Goal: Task Accomplishment & Management: Manage account settings

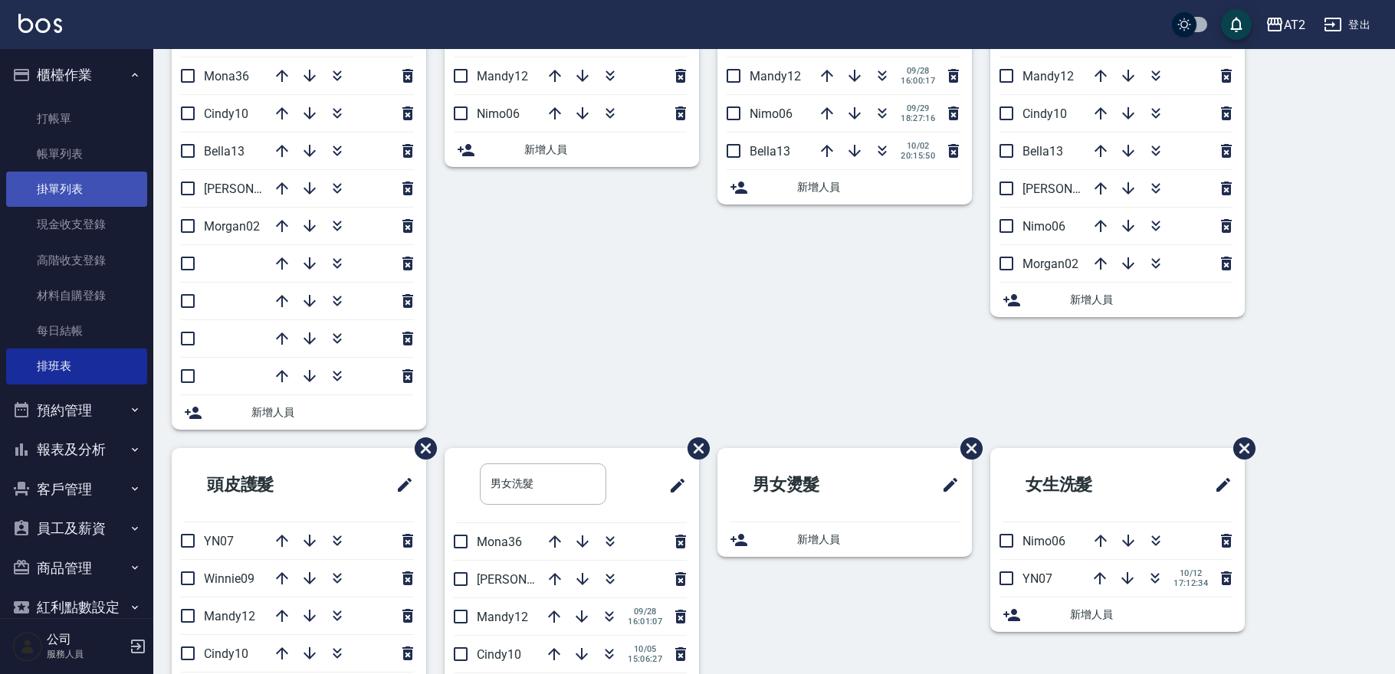
scroll to position [85, 0]
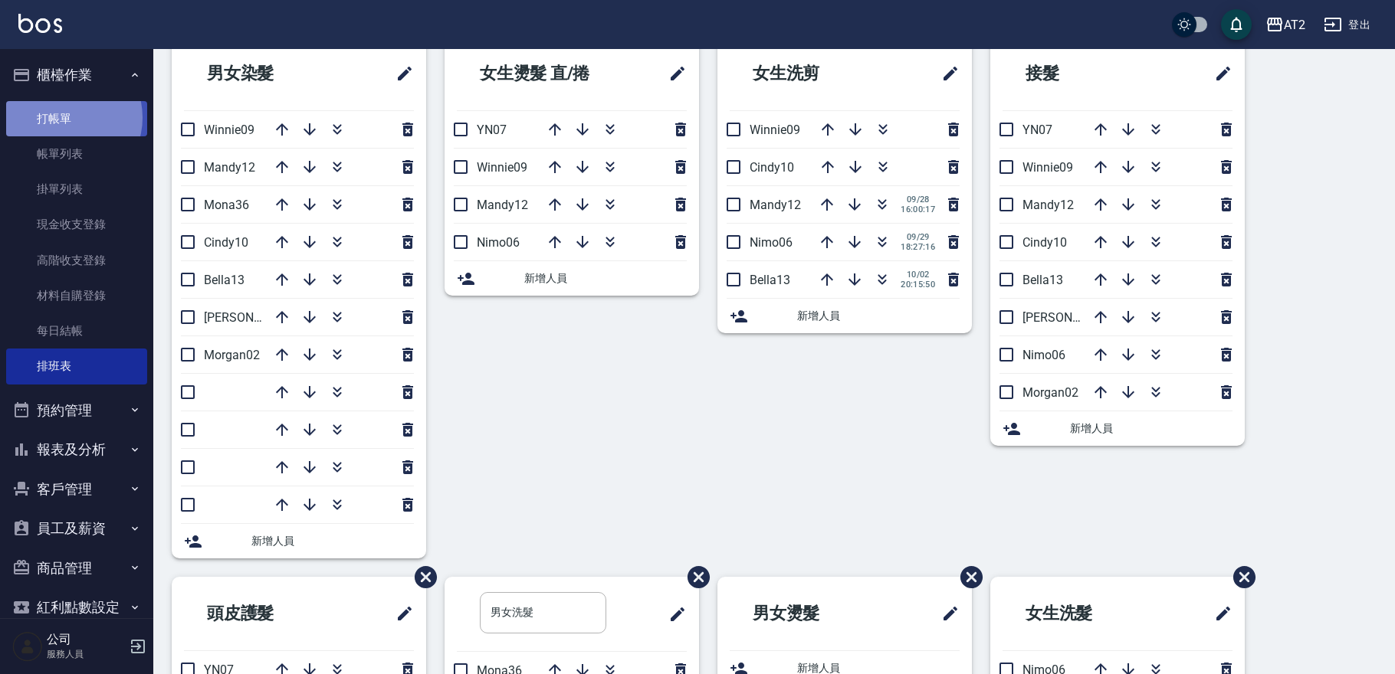
click at [67, 117] on link "打帳單" at bounding box center [76, 118] width 141 height 35
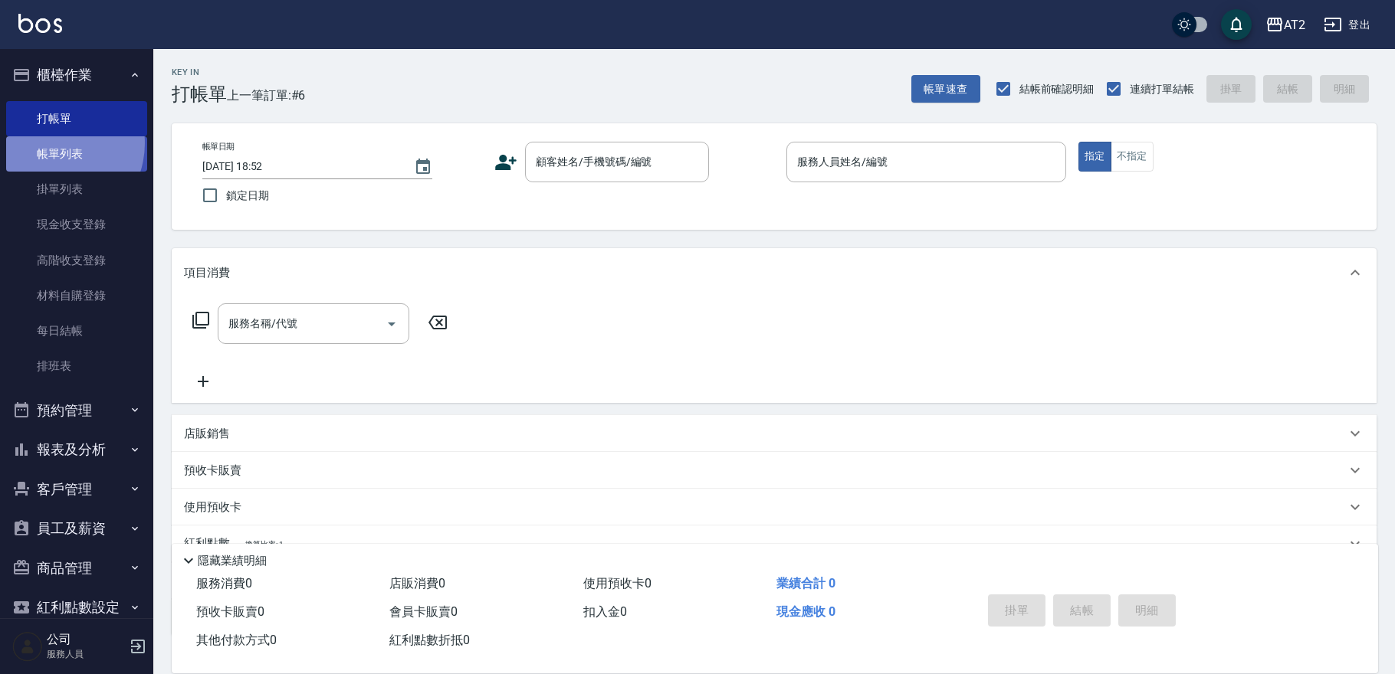
click at [51, 143] on link "帳單列表" at bounding box center [76, 153] width 141 height 35
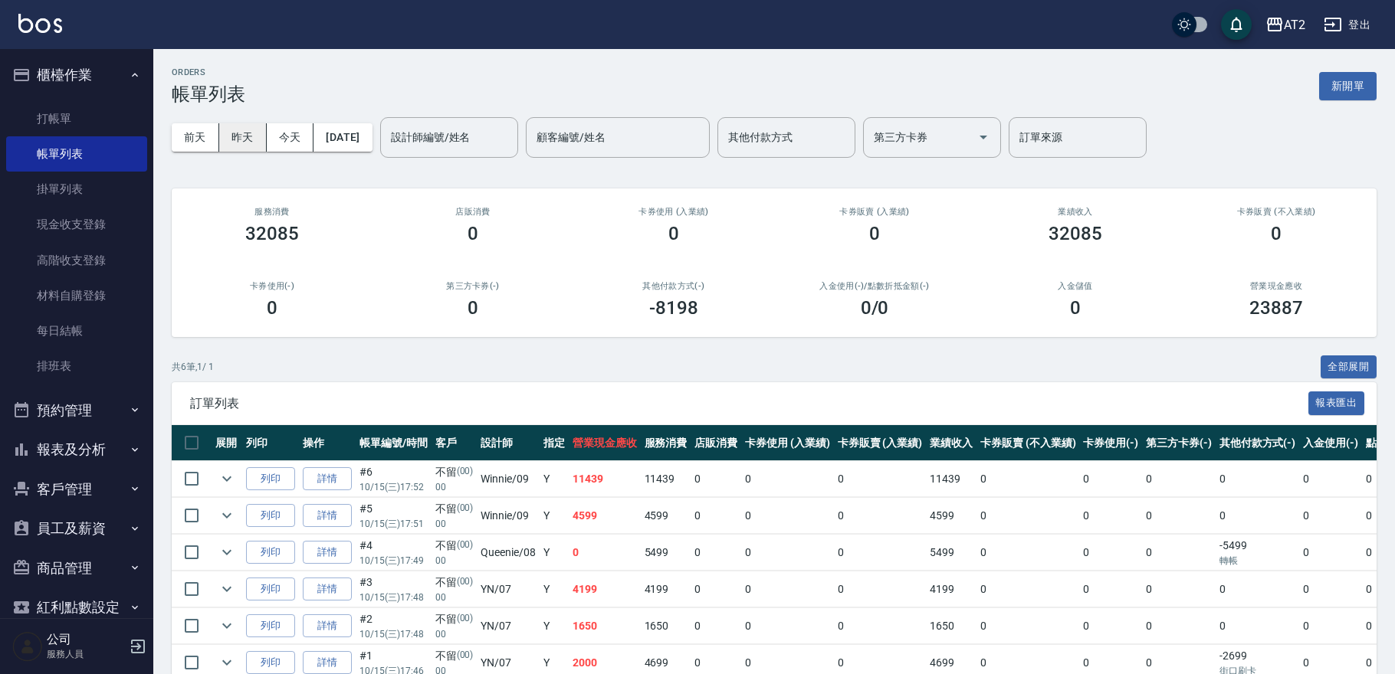
click at [231, 130] on button "昨天" at bounding box center [243, 137] width 48 height 28
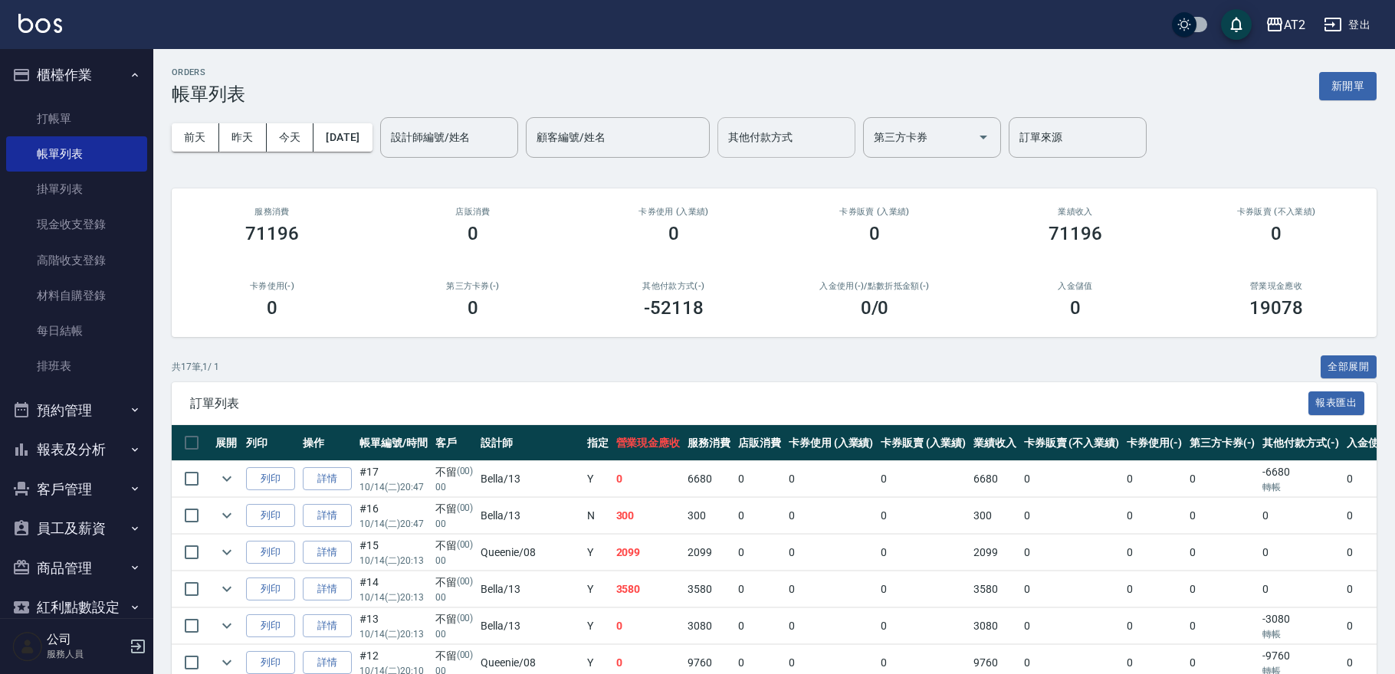
click at [796, 155] on div "其他付款方式" at bounding box center [786, 137] width 138 height 41
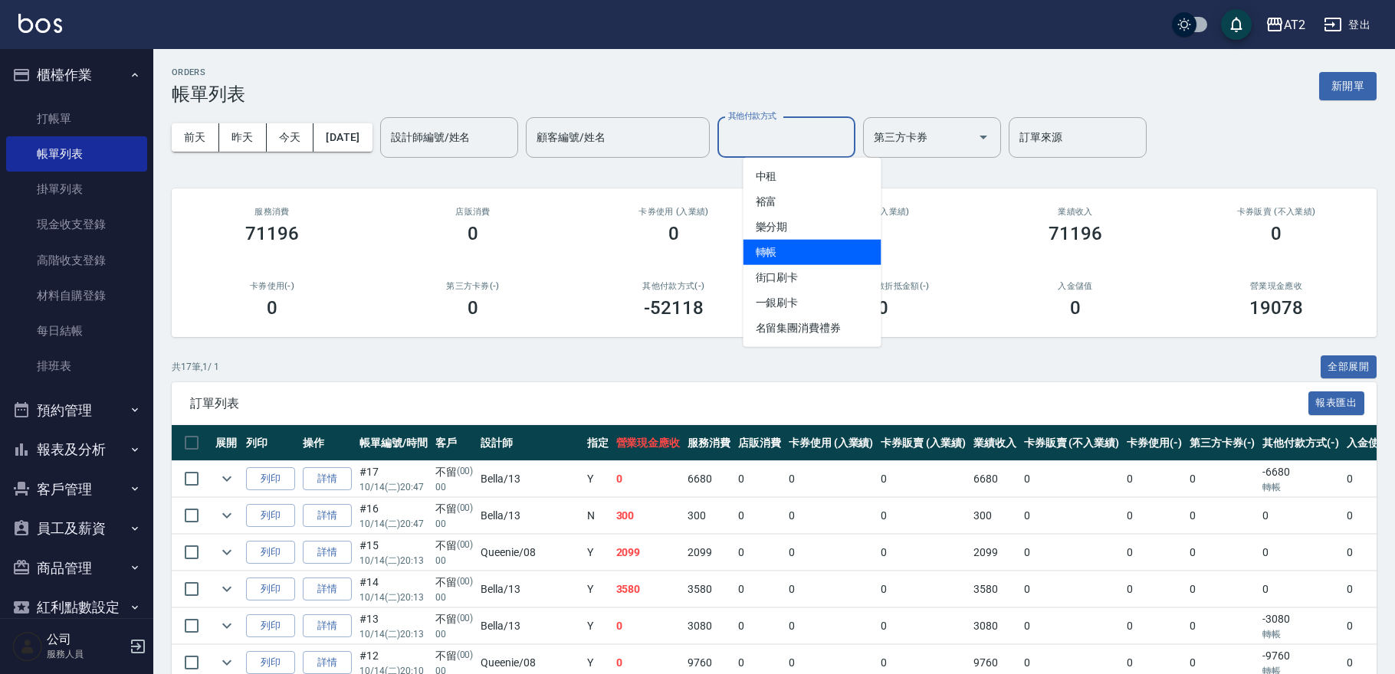
click at [809, 250] on span "轉帳" at bounding box center [812, 252] width 138 height 25
type input "轉帳"
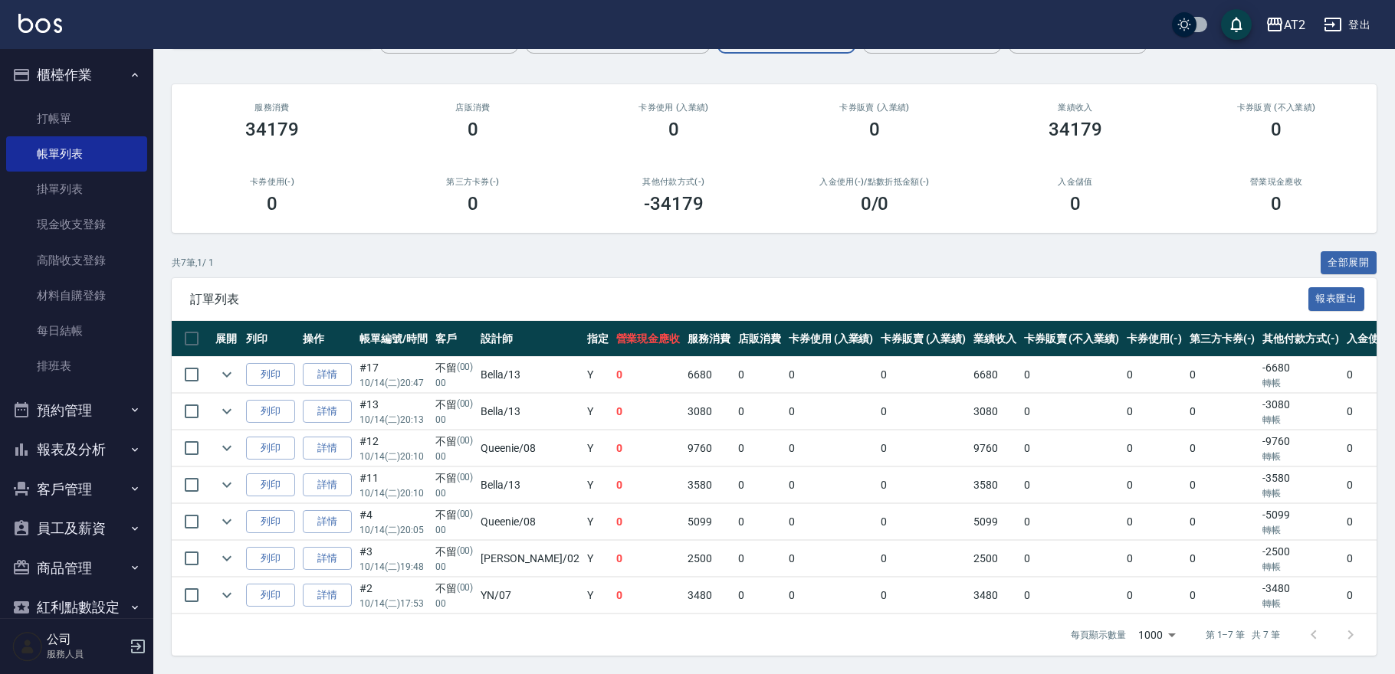
scroll to position [117, 0]
